Goal: Transaction & Acquisition: Purchase product/service

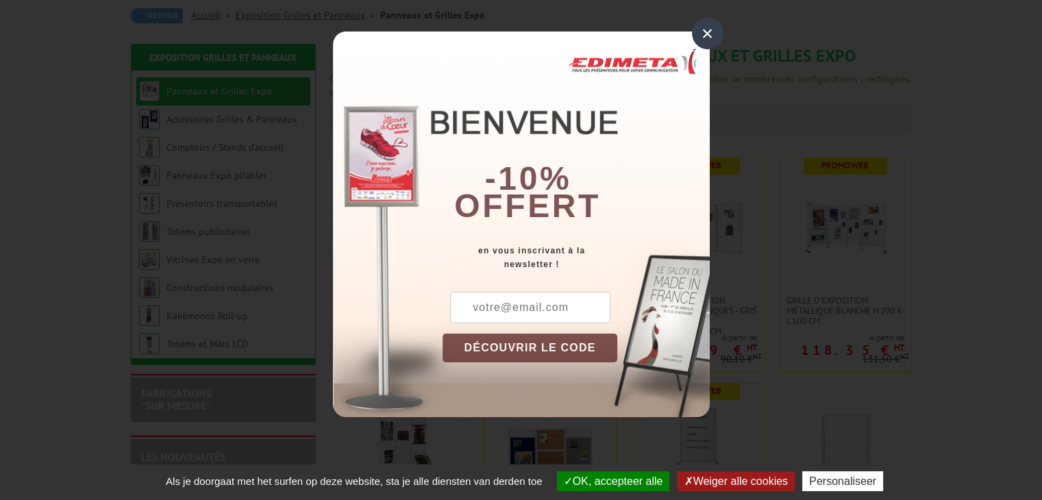
scroll to position [137, 0]
click at [703, 25] on div "×" at bounding box center [708, 34] width 32 height 32
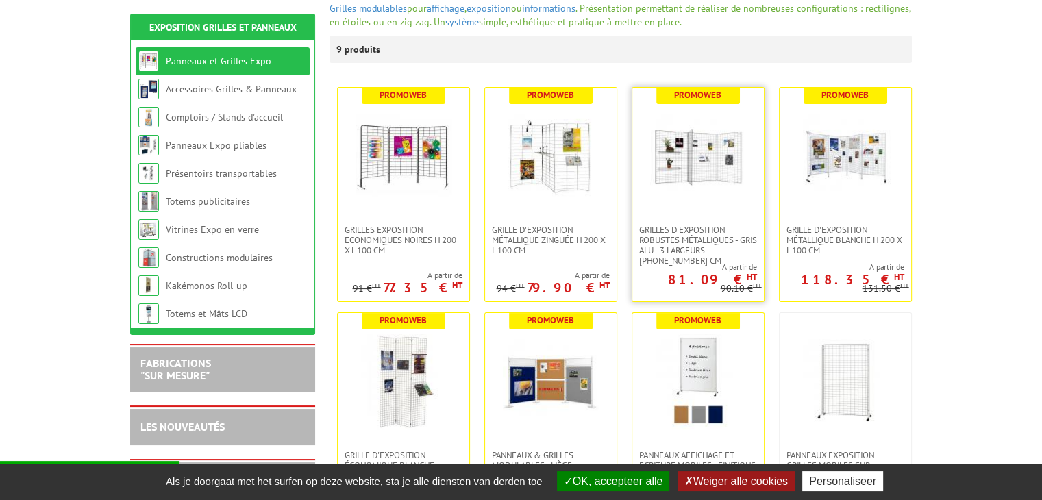
scroll to position [343, 0]
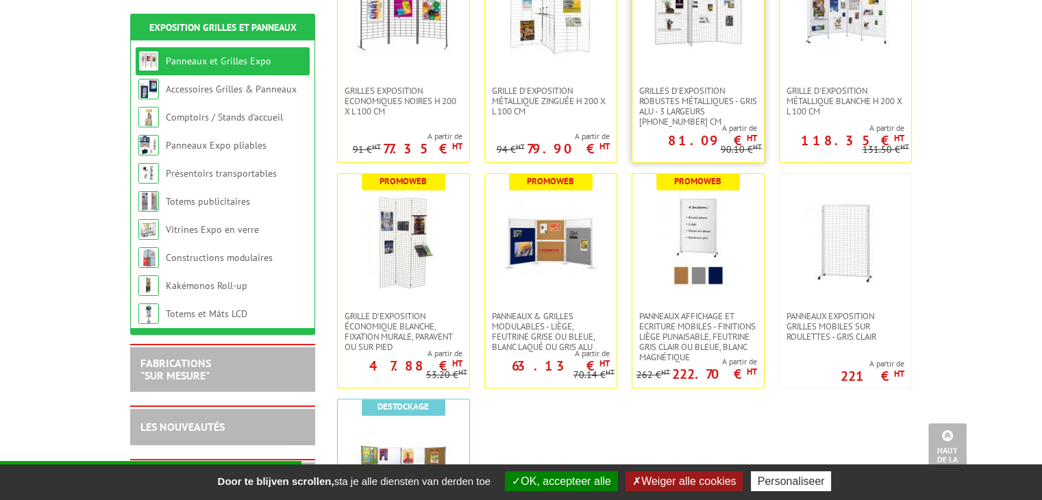
click at [720, 62] on img at bounding box center [698, 17] width 96 height 96
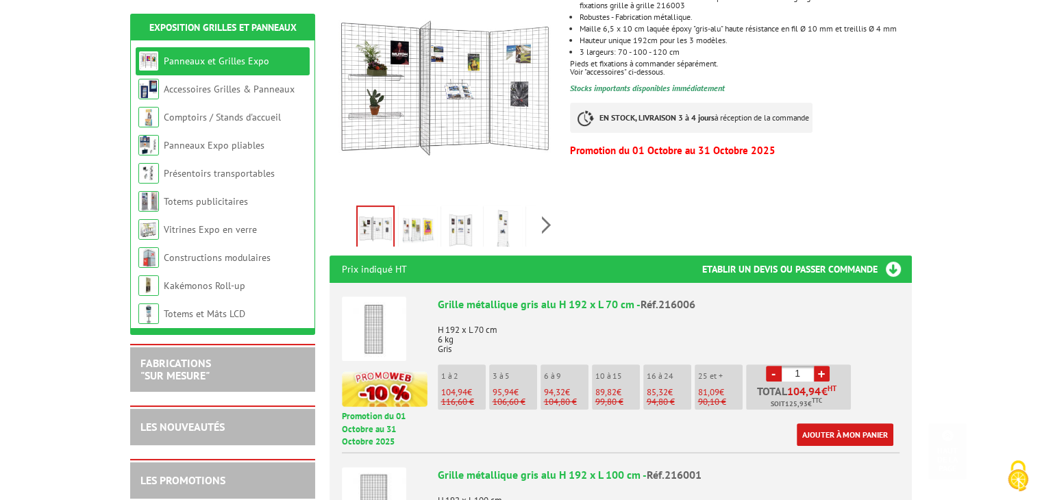
scroll to position [411, 0]
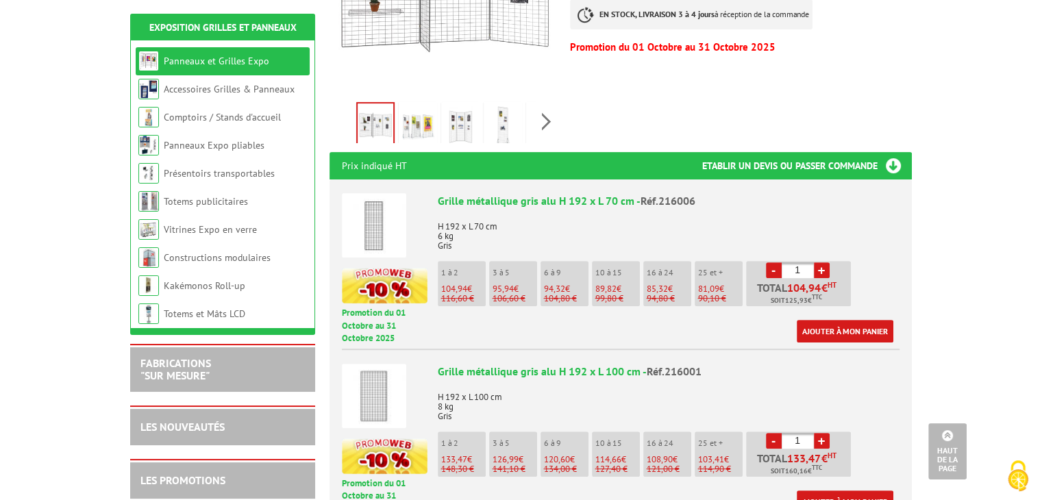
click at [561, 278] on li "6 à 9 94,32 € 104,80 €" at bounding box center [565, 283] width 48 height 45
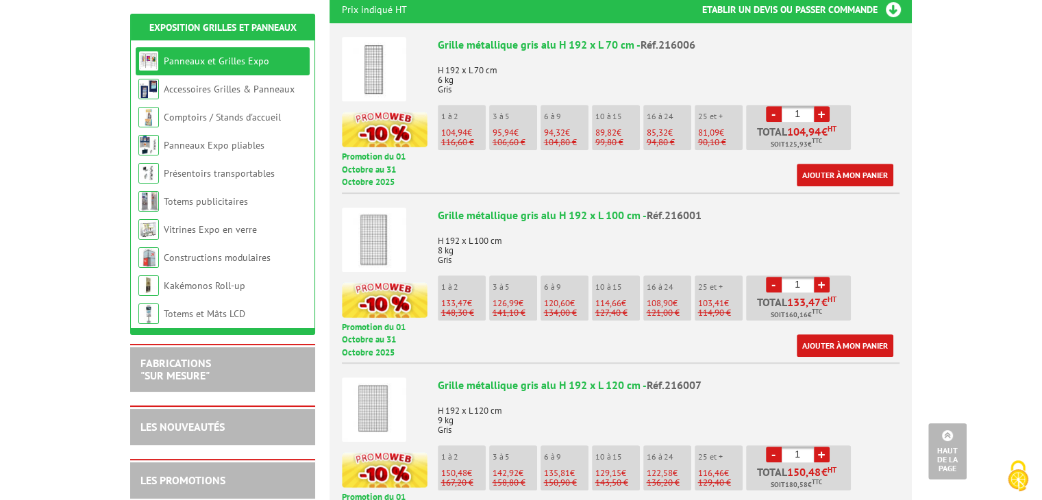
scroll to position [685, 0]
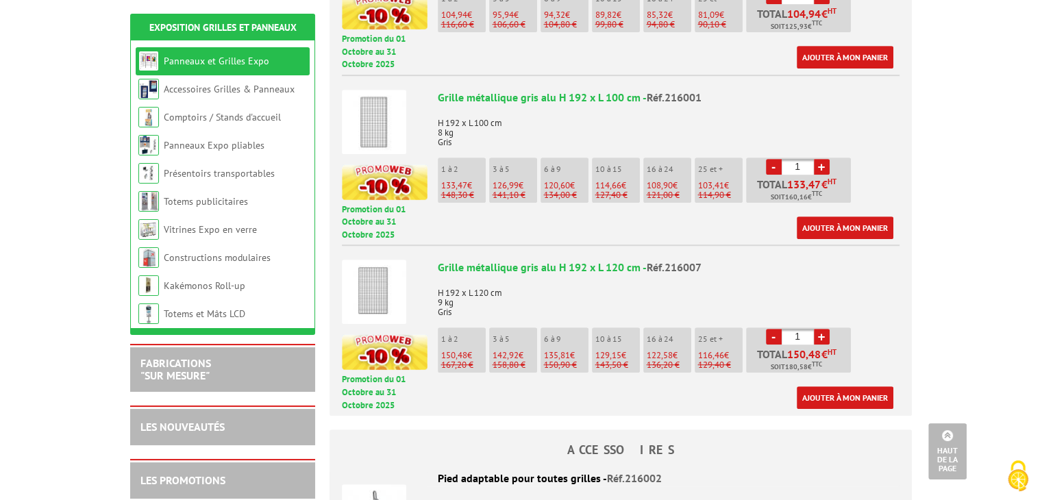
click at [822, 162] on link "+" at bounding box center [822, 167] width 16 height 16
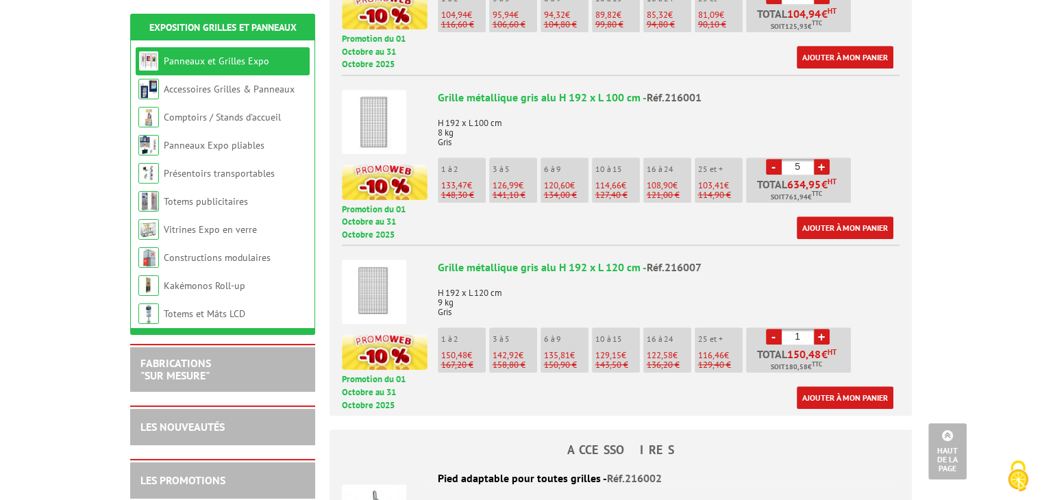
type input "6"
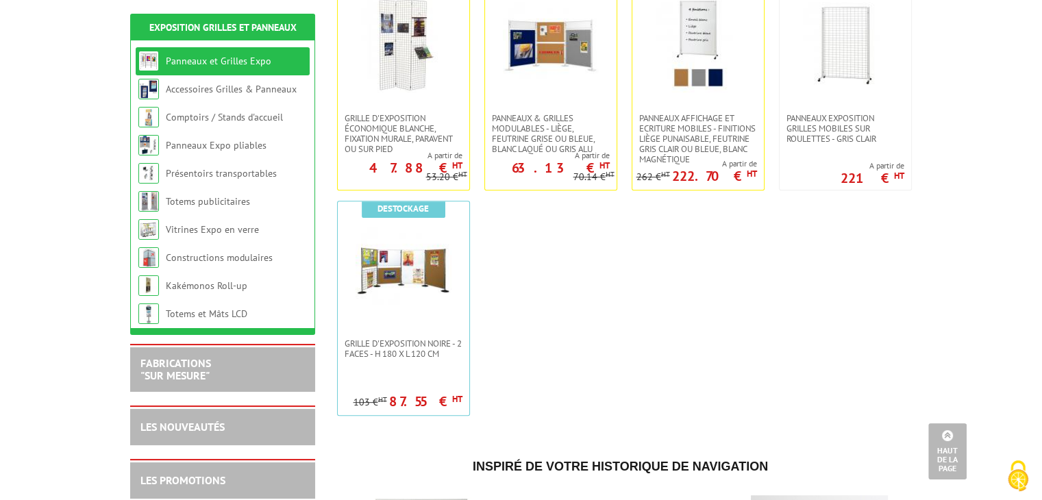
scroll to position [685, 0]
